Goal: Transaction & Acquisition: Purchase product/service

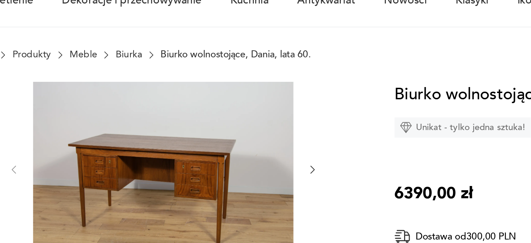
click at [265, 161] on icon "button" at bounding box center [264, 161] width 6 height 6
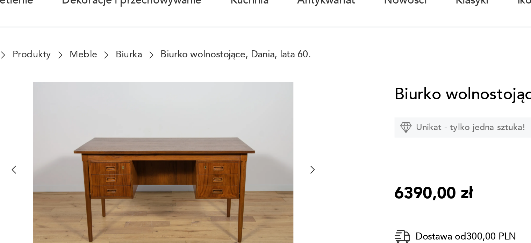
click at [265, 161] on icon "button" at bounding box center [264, 161] width 6 height 6
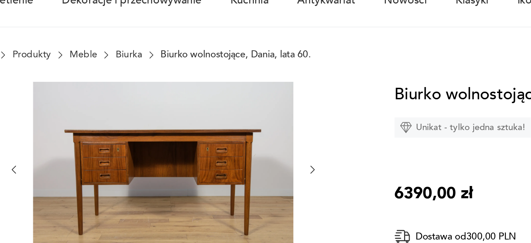
click at [265, 161] on icon "button" at bounding box center [264, 161] width 6 height 6
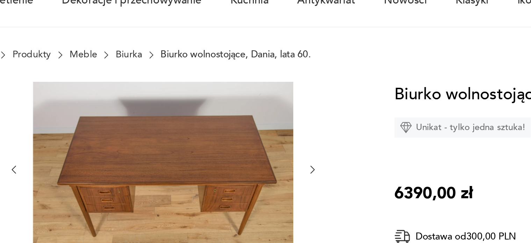
click at [265, 161] on icon "button" at bounding box center [264, 161] width 6 height 6
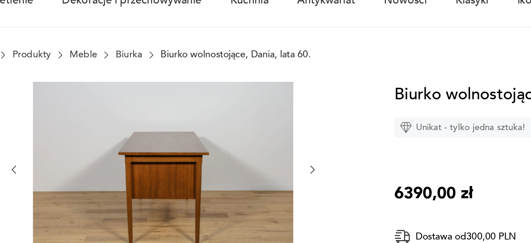
click at [265, 161] on icon "button" at bounding box center [264, 161] width 6 height 6
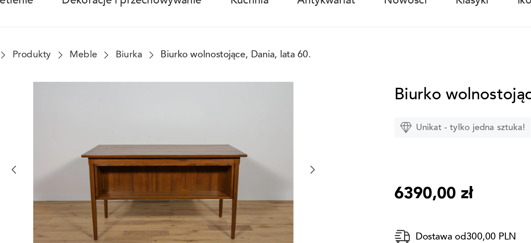
click at [265, 161] on icon "button" at bounding box center [264, 161] width 6 height 6
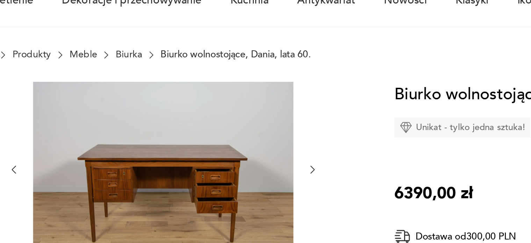
click at [265, 161] on icon "button" at bounding box center [264, 161] width 6 height 6
